Goal: Information Seeking & Learning: Learn about a topic

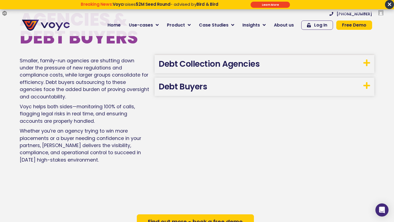
scroll to position [983, 0]
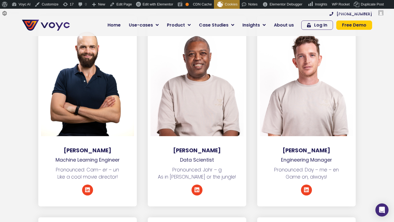
scroll to position [990, 0]
